Goal: Ask a question: Ask a question

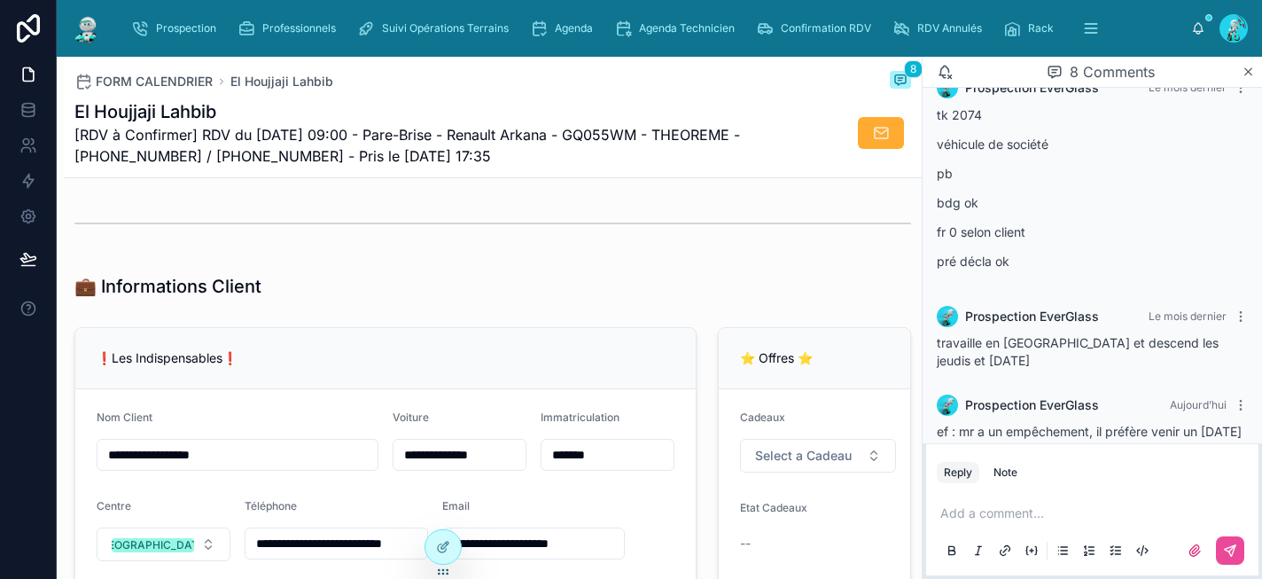
scroll to position [372, 0]
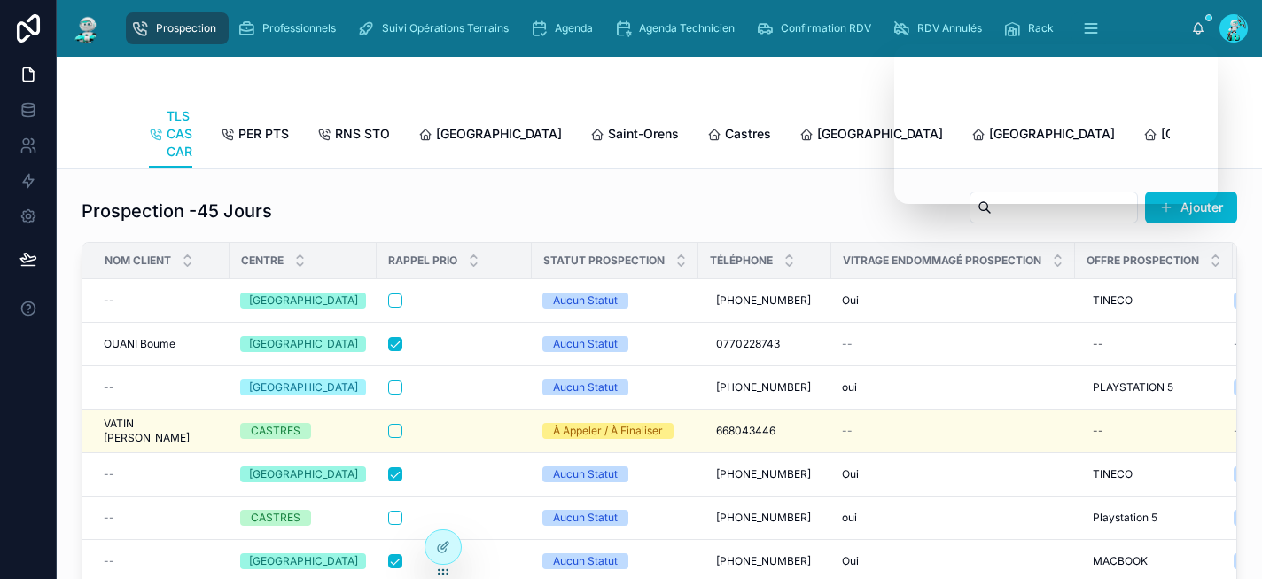
click at [790, 87] on div at bounding box center [659, 78] width 1021 height 43
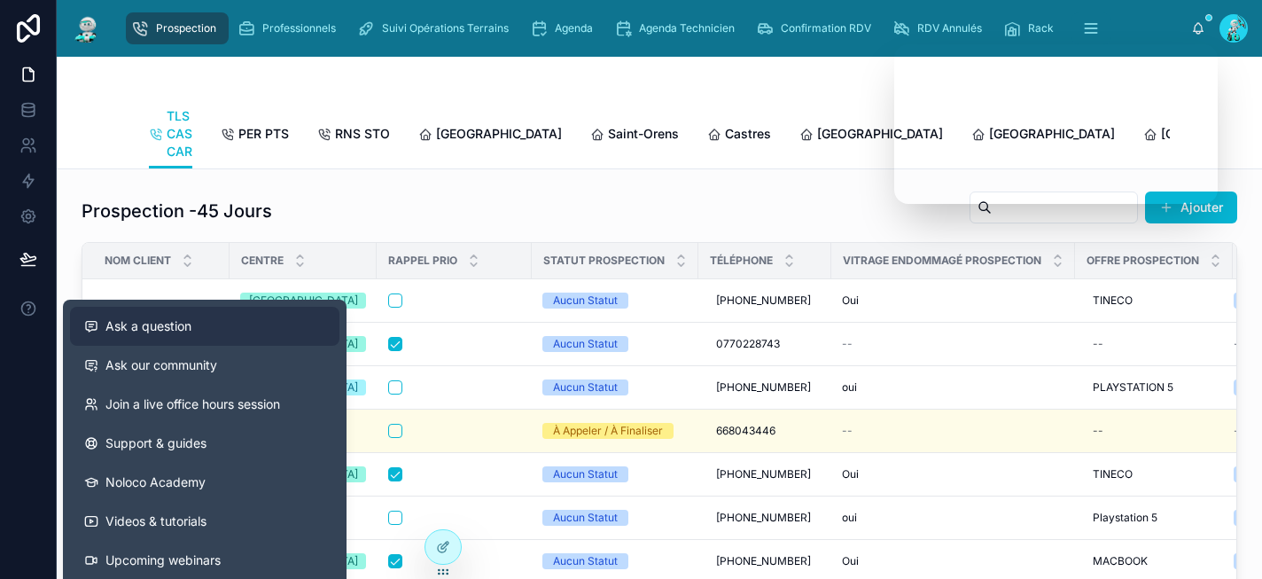
click at [159, 329] on span "Ask a question" at bounding box center [148, 326] width 86 height 18
